Goal: Check status: Check status

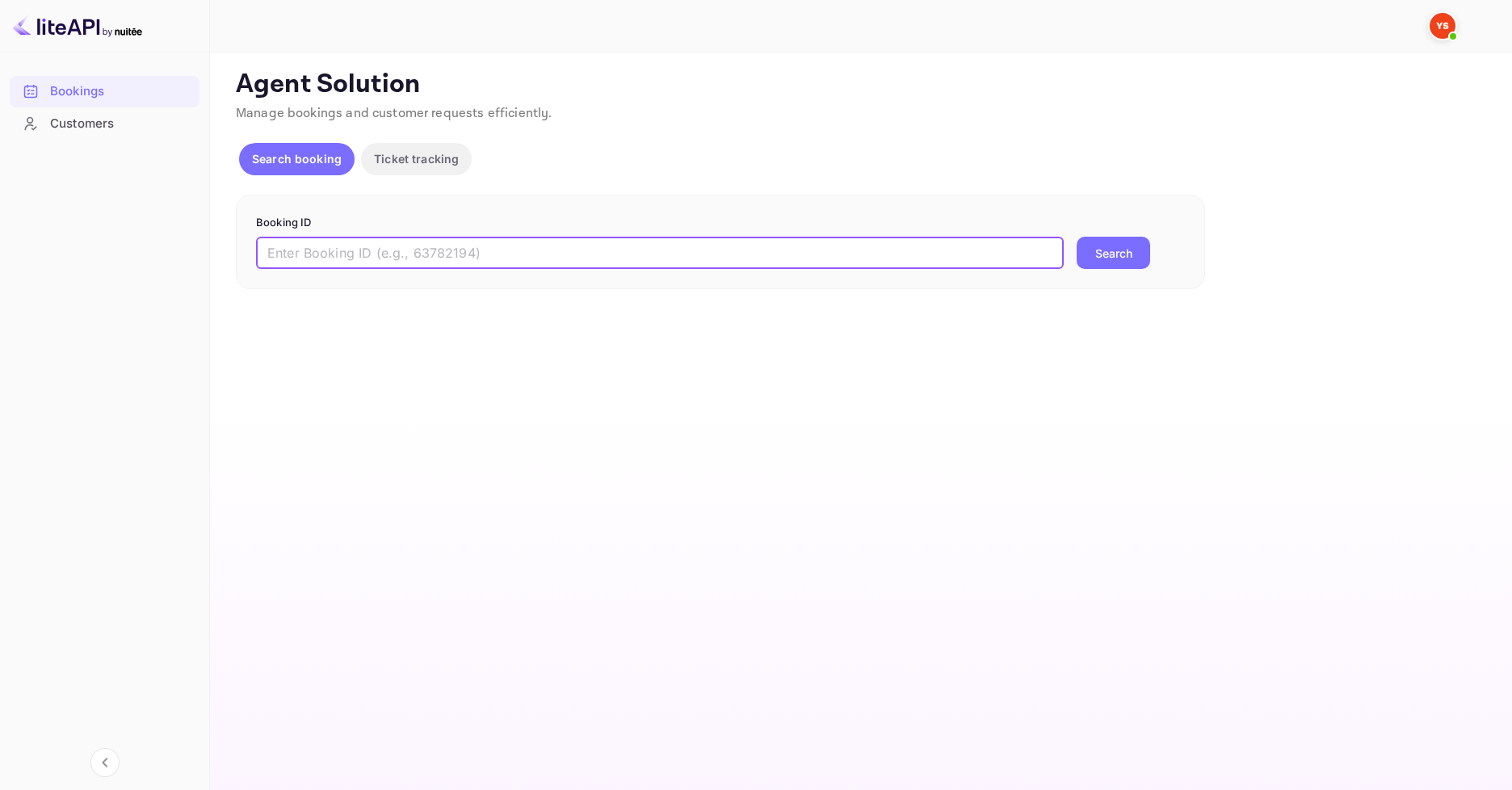
click at [493, 258] on input "text" at bounding box center [660, 252] width 807 height 33
paste input "9542285"
type input "9542285"
click at [1077, 237] on button "Search" at bounding box center [1113, 252] width 73 height 33
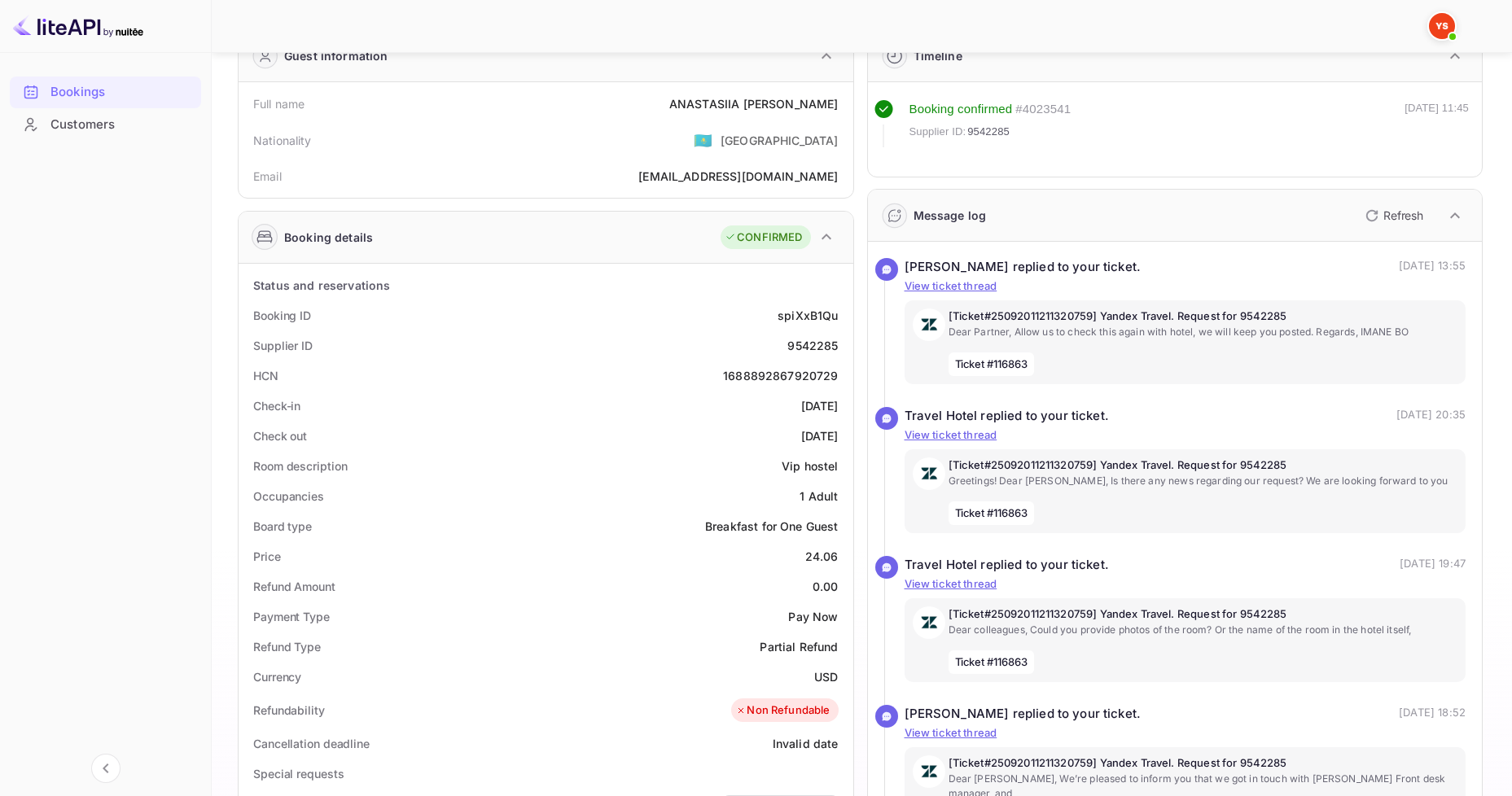
scroll to position [82, 0]
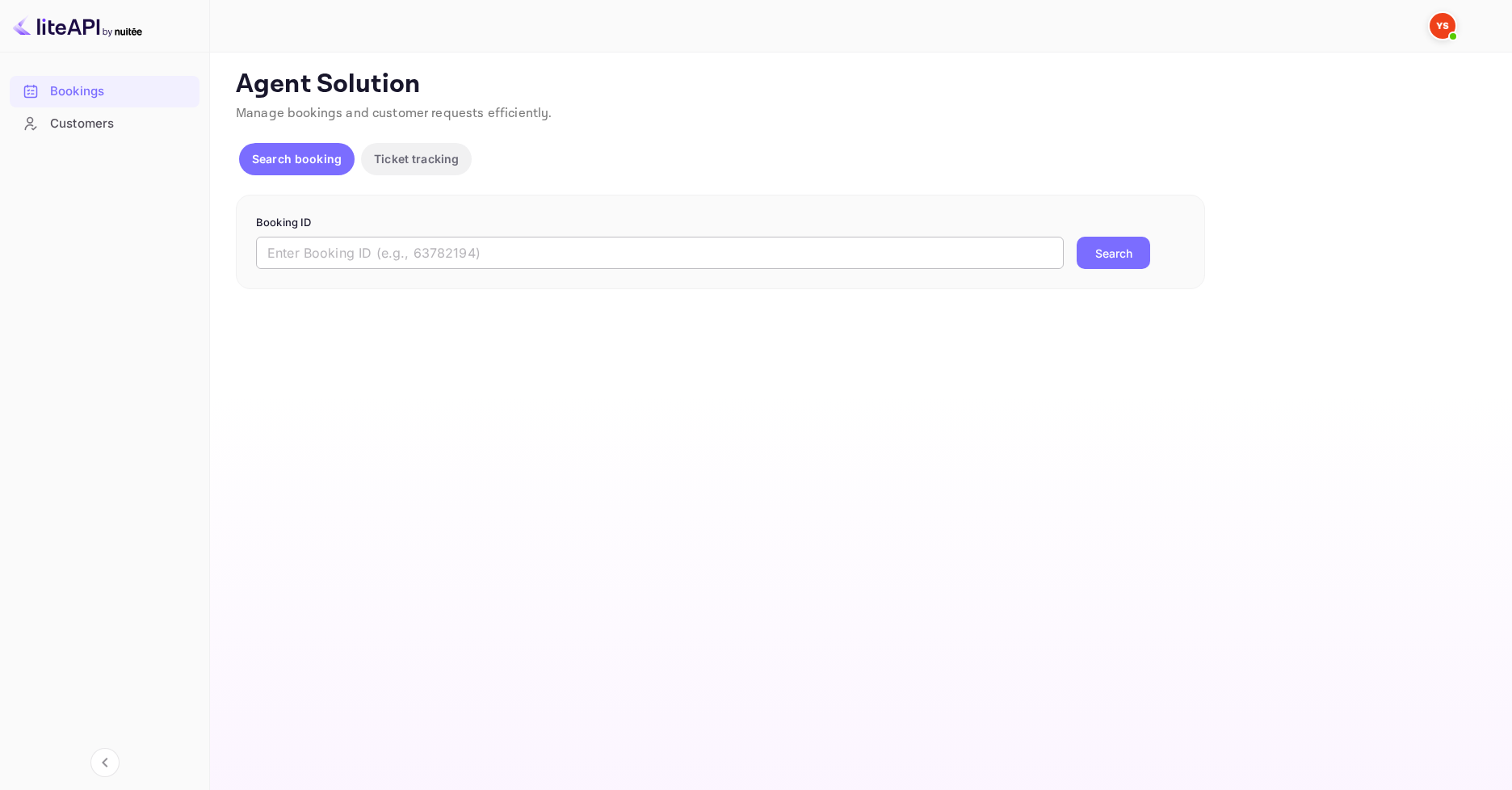
click at [397, 252] on input "text" at bounding box center [660, 252] width 807 height 33
paste input "9575988"
type input "9575988"
click at [1077, 237] on button "Search" at bounding box center [1113, 252] width 73 height 33
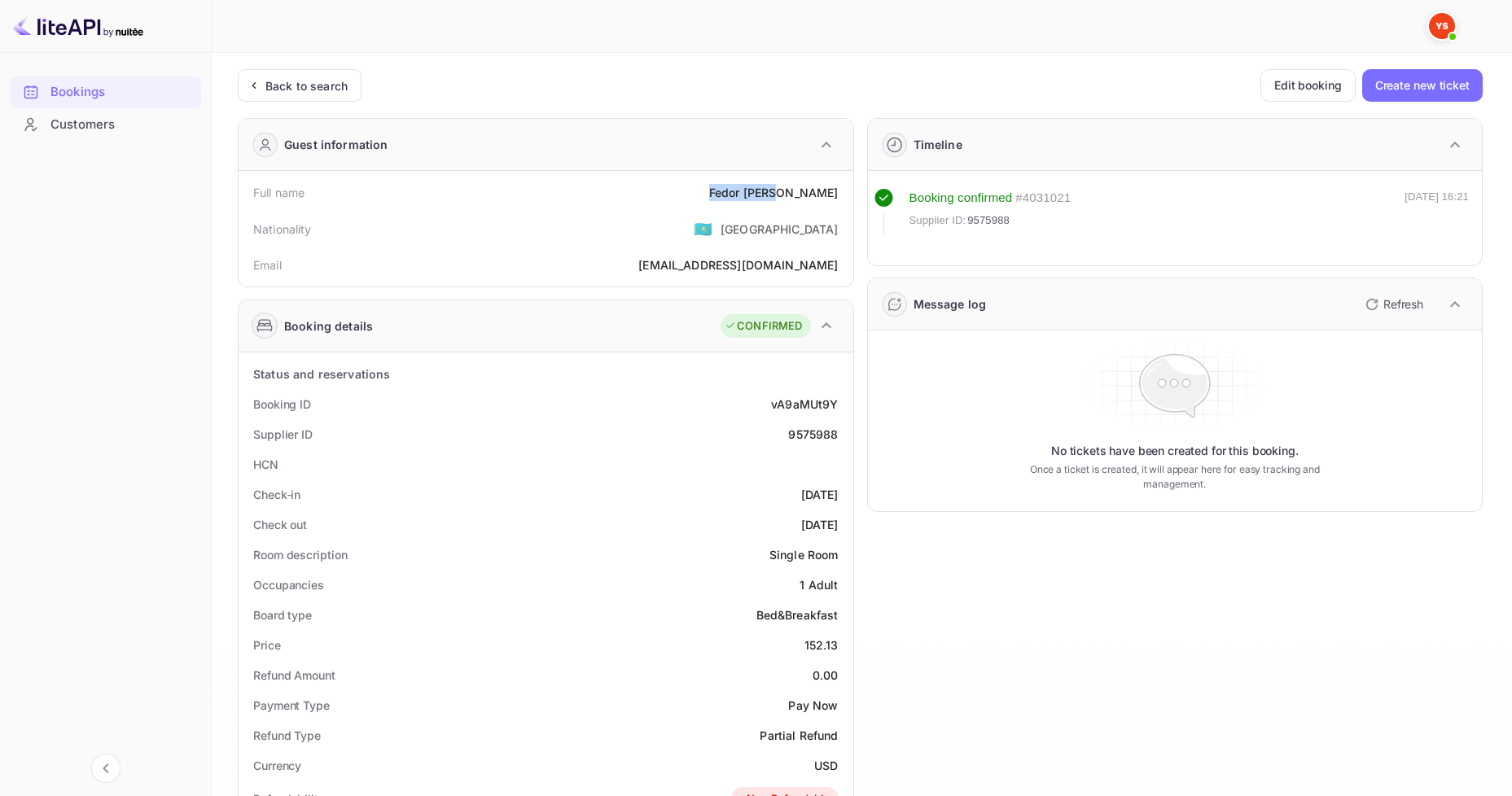
drag, startPoint x: 790, startPoint y: 191, endPoint x: 842, endPoint y: 188, distance: 52.1
click at [842, 188] on div "Full name Fedor Frank" at bounding box center [546, 193] width 602 height 30
copy div "Fedor Frank"
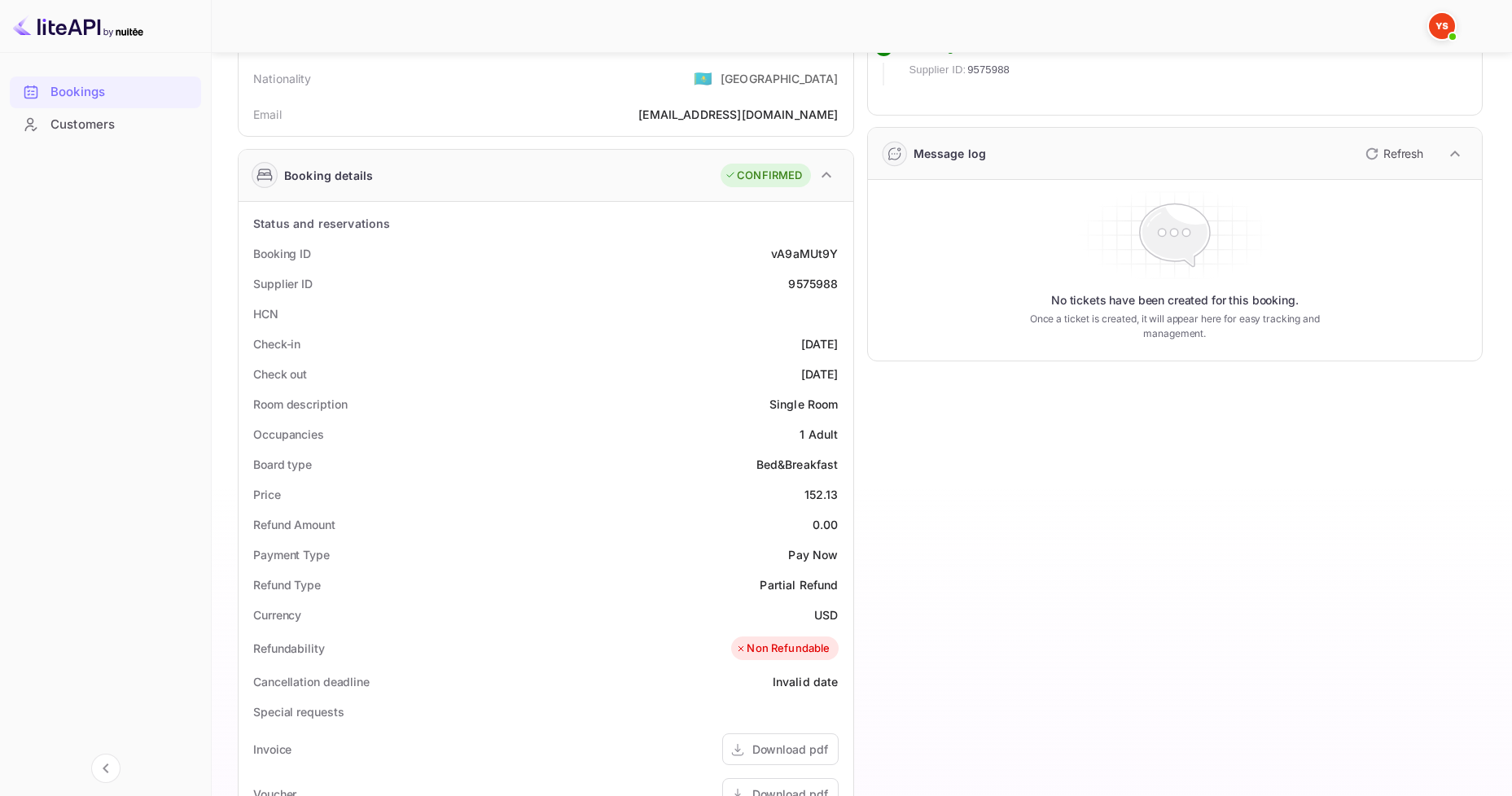
scroll to position [163, 0]
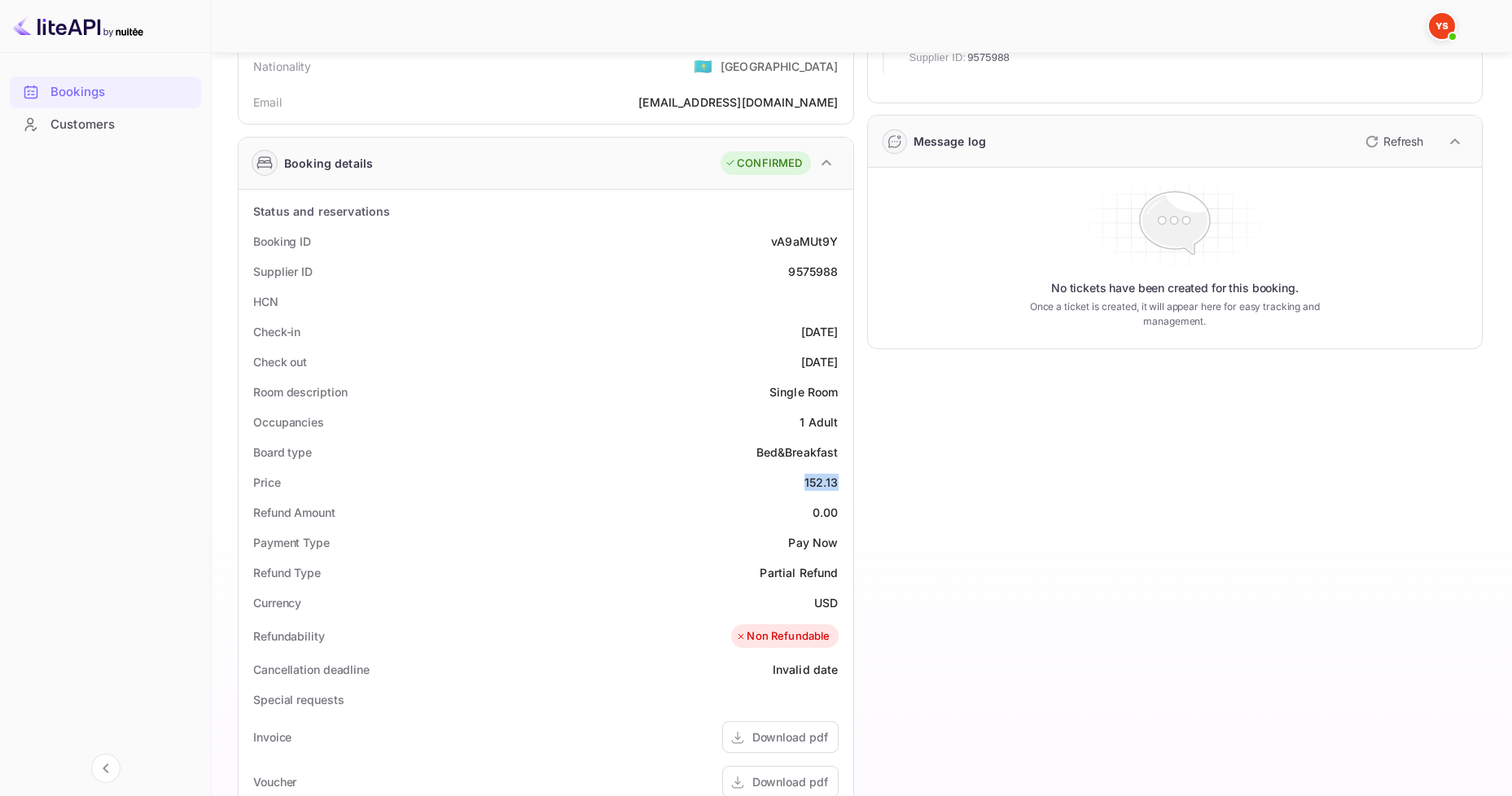
drag, startPoint x: 804, startPoint y: 485, endPoint x: 852, endPoint y: 485, distance: 48.0
click at [852, 485] on div "Status and reservations Booking ID vA9aMUt9Y Supplier ID 9575988 HCN Check-in 2…" at bounding box center [546, 652] width 615 height 927
copy div "152.13"
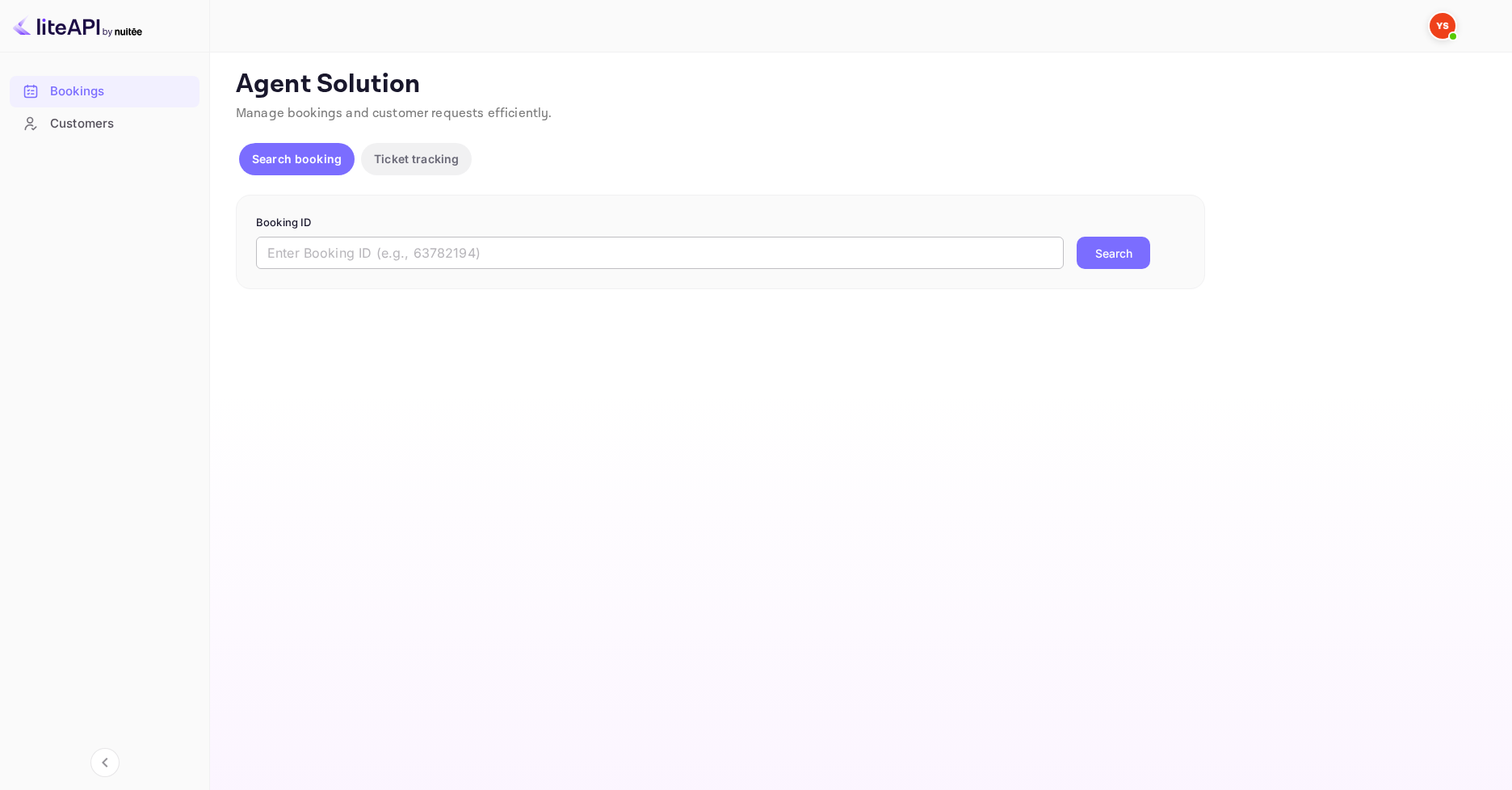
click at [378, 258] on input "text" at bounding box center [660, 252] width 807 height 33
paste input "9504283"
type input "9504283"
click at [1118, 270] on div "Booking ID 9504283 ​ Search" at bounding box center [719, 243] width 969 height 95
click at [1101, 251] on button "Search" at bounding box center [1113, 252] width 73 height 33
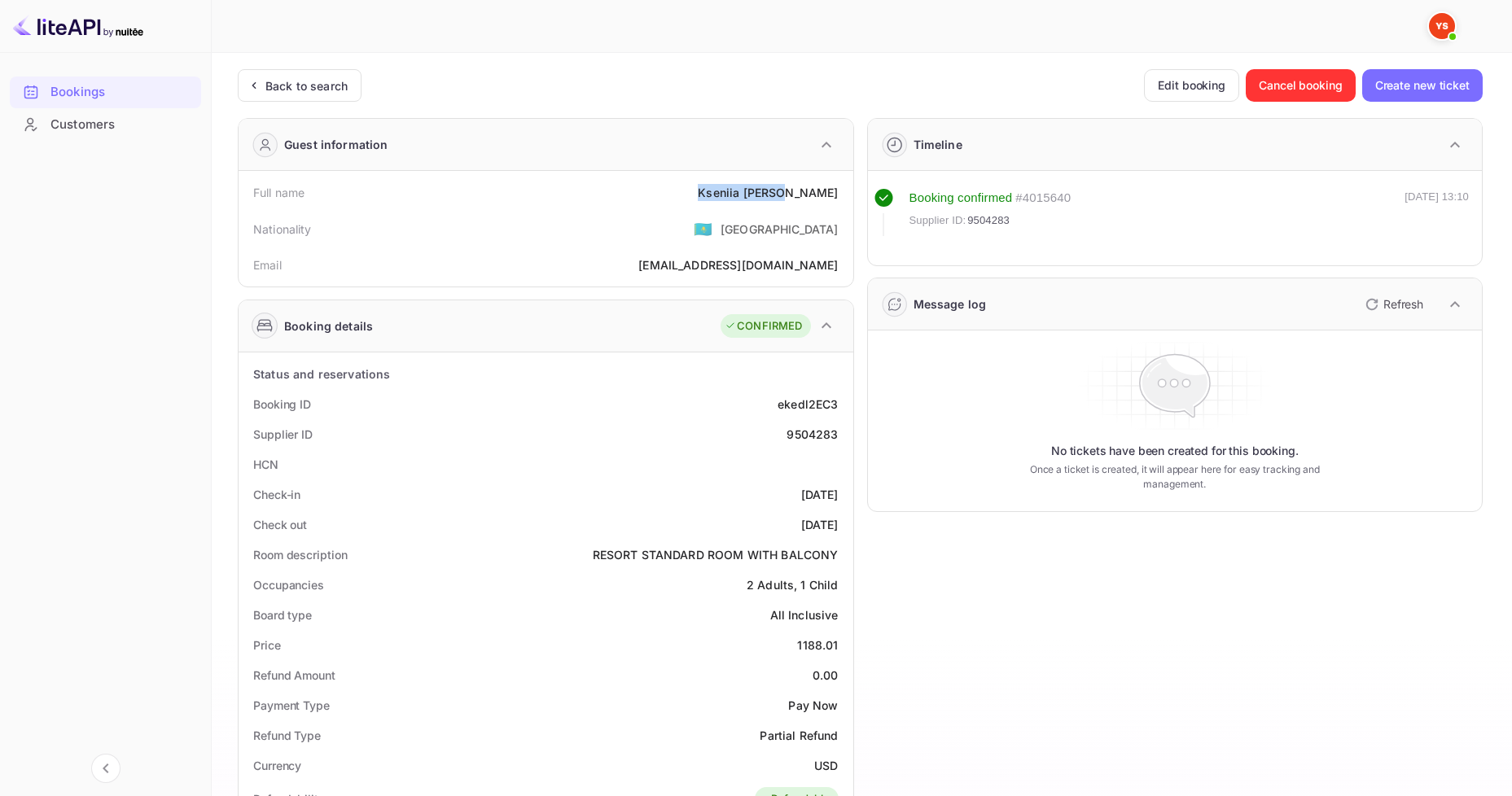
drag, startPoint x: 753, startPoint y: 182, endPoint x: 843, endPoint y: 193, distance: 90.7
click at [843, 193] on div "Full name Kseniia Bykova" at bounding box center [546, 193] width 602 height 30
copy div "Kseniia Bykova"
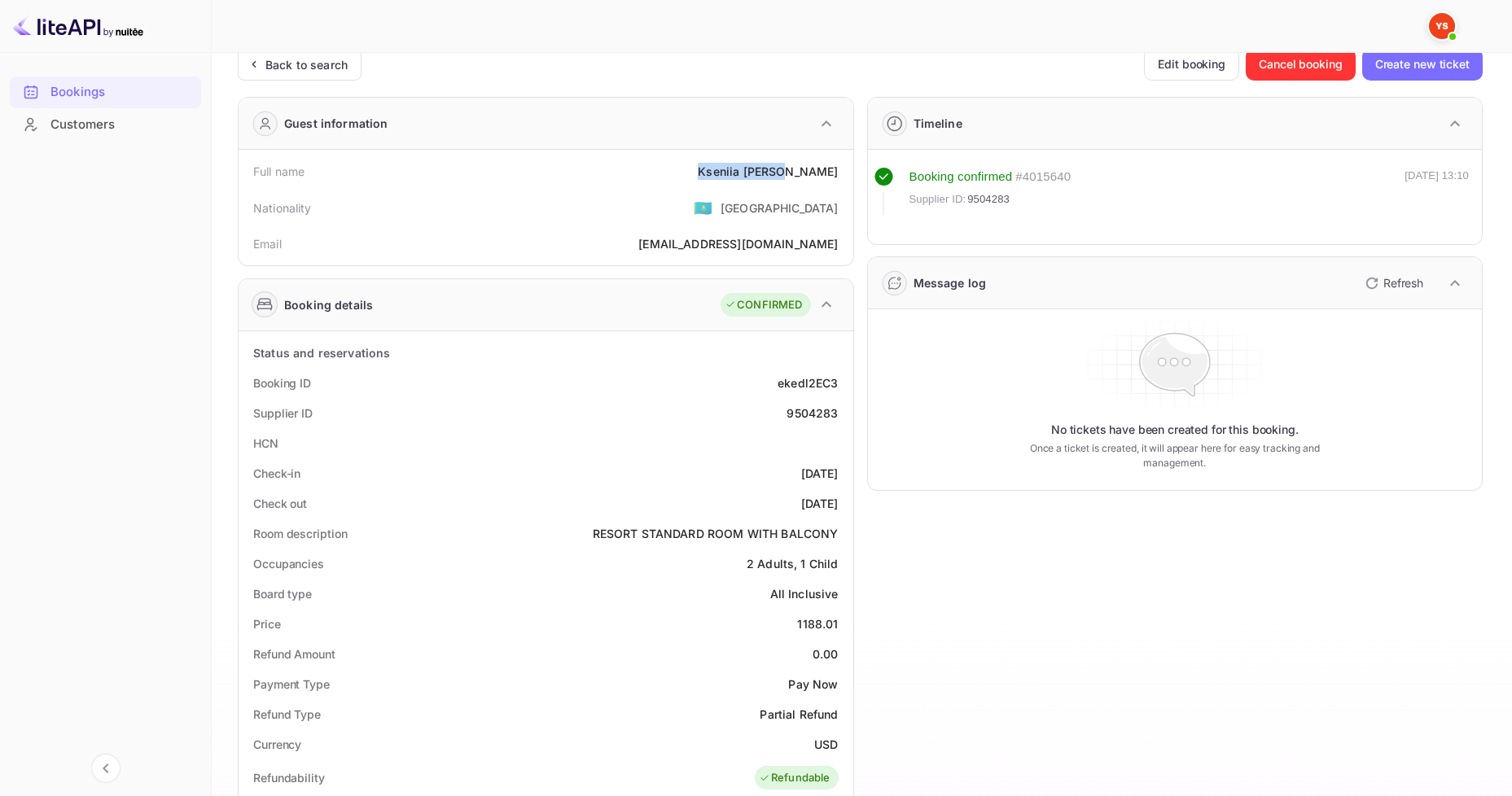
scroll to position [82, 0]
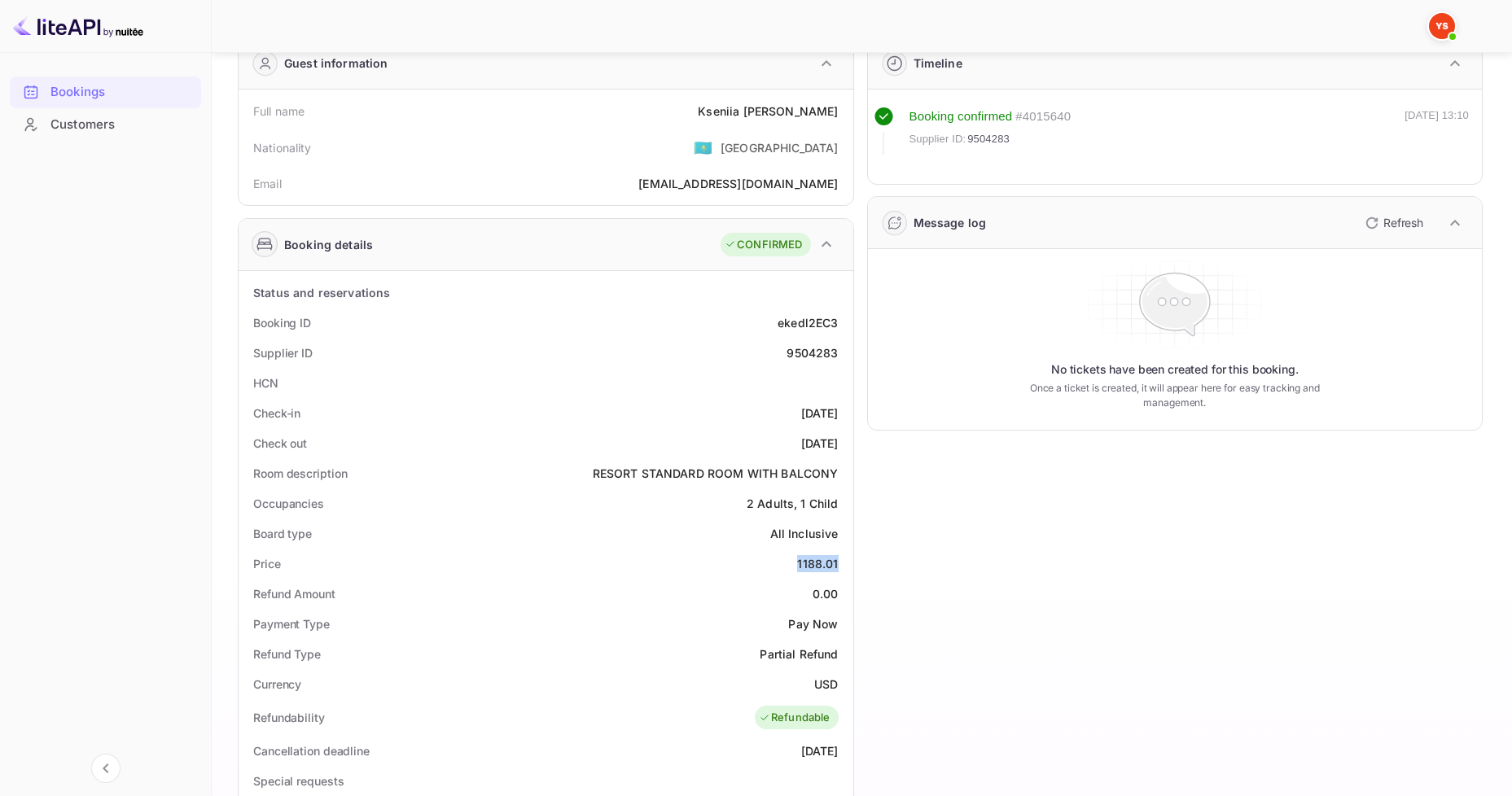
drag, startPoint x: 832, startPoint y: 569, endPoint x: 843, endPoint y: 567, distance: 11.2
click at [843, 567] on div "Price 1188.01" at bounding box center [546, 564] width 602 height 30
copy div "1188.01"
